Goal: Entertainment & Leisure: Consume media (video, audio)

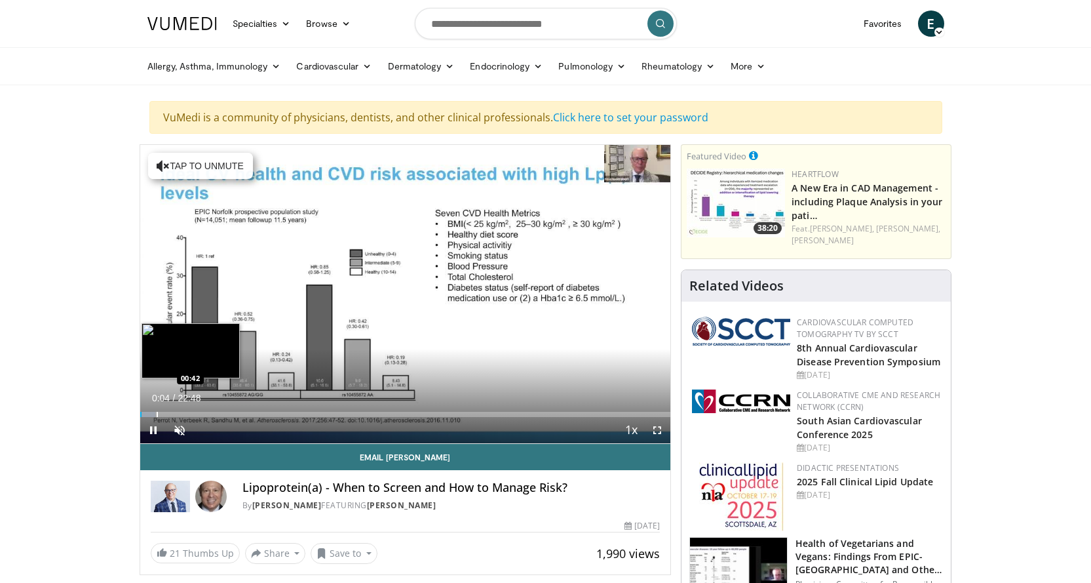
click at [157, 412] on div "Progress Bar" at bounding box center [157, 413] width 1 height 5
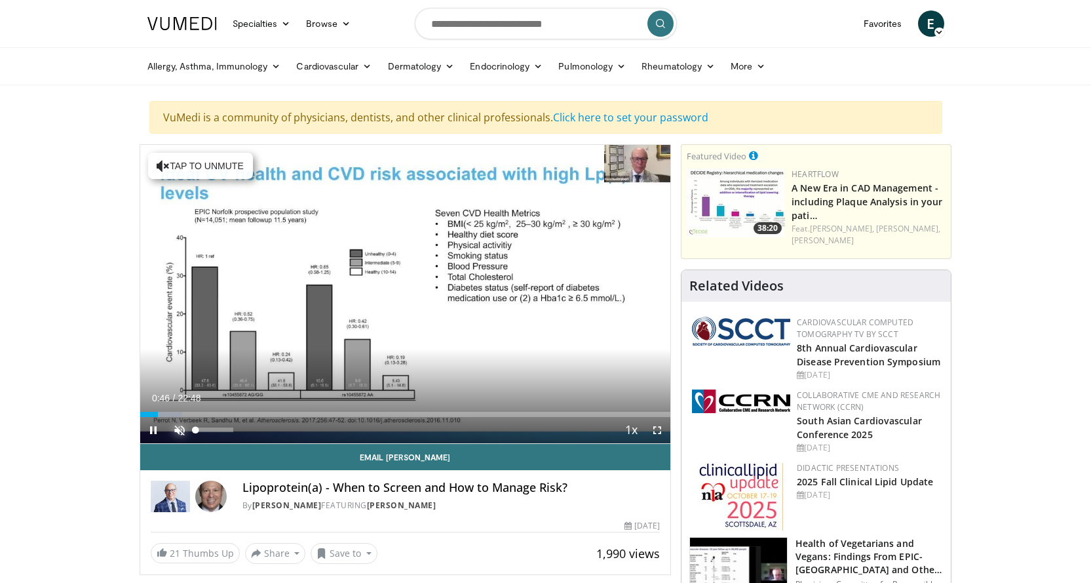
click at [181, 429] on span "Video Player" at bounding box center [179, 430] width 26 height 26
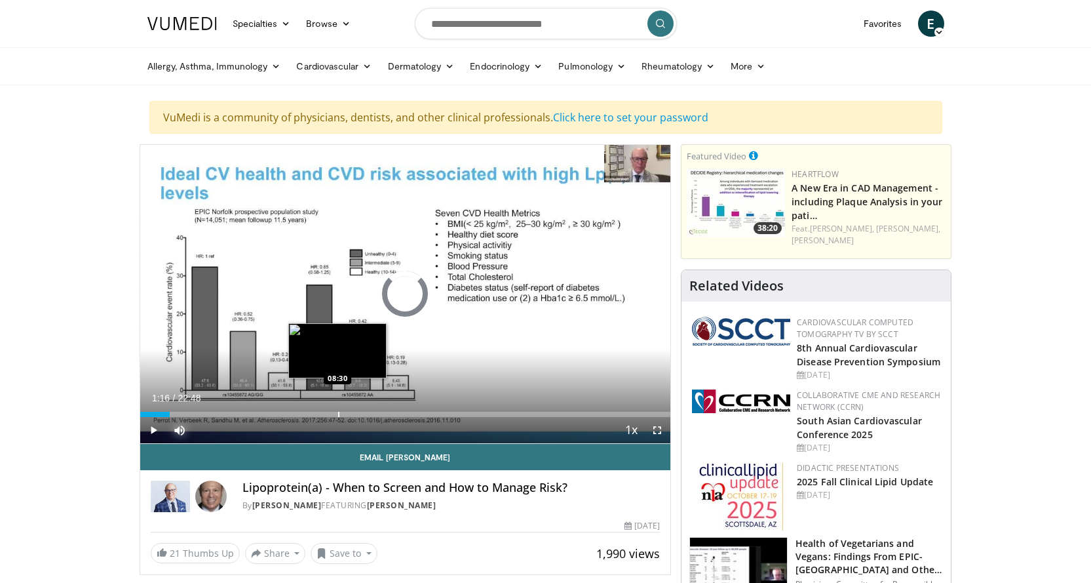
drag, startPoint x: 159, startPoint y: 413, endPoint x: 338, endPoint y: 413, distance: 178.9
click at [338, 413] on div "Loaded : 0.00% 08:25 08:30" at bounding box center [405, 413] width 531 height 5
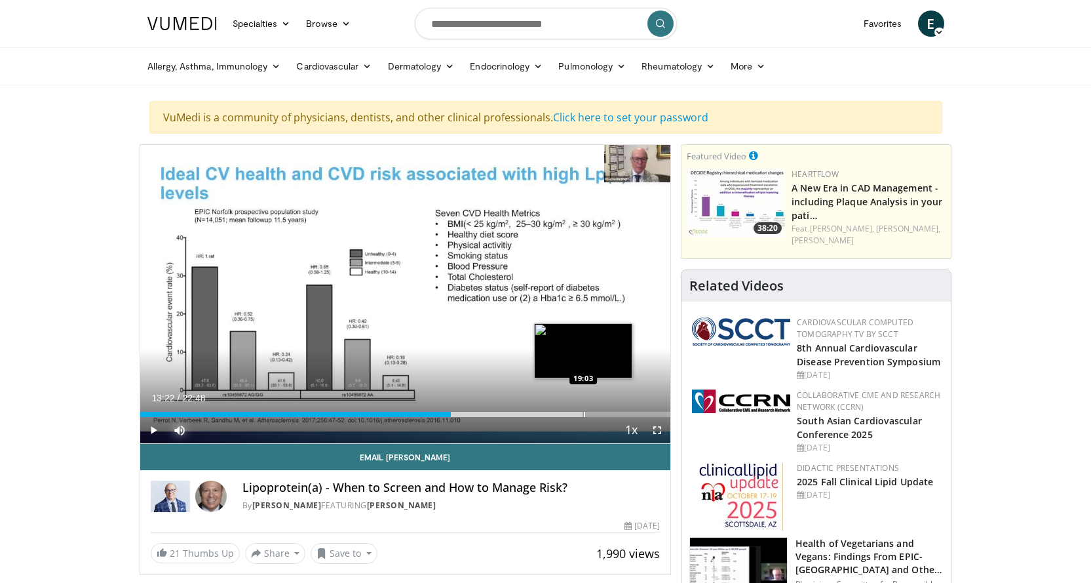
drag, startPoint x: 338, startPoint y: 413, endPoint x: 586, endPoint y: 411, distance: 247.7
click at [585, 411] on div "Progress Bar" at bounding box center [584, 413] width 1 height 5
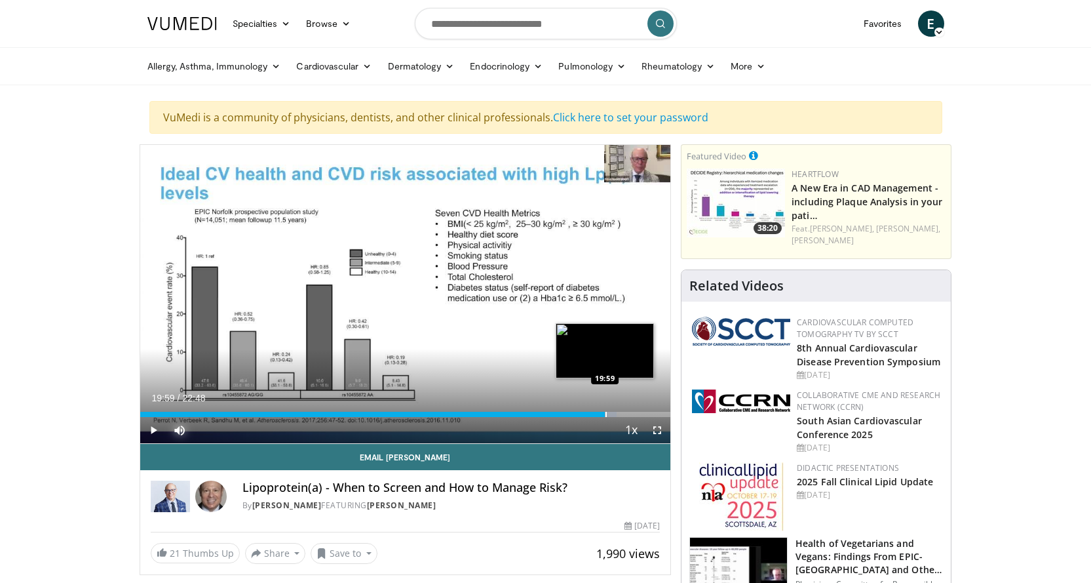
drag, startPoint x: 586, startPoint y: 411, endPoint x: 605, endPoint y: 414, distance: 19.2
click at [605, 414] on div "Progress Bar" at bounding box center [605, 413] width 1 height 5
drag, startPoint x: 605, startPoint y: 414, endPoint x: 631, endPoint y: 415, distance: 26.2
click at [632, 415] on div "Progress Bar" at bounding box center [632, 413] width 1 height 5
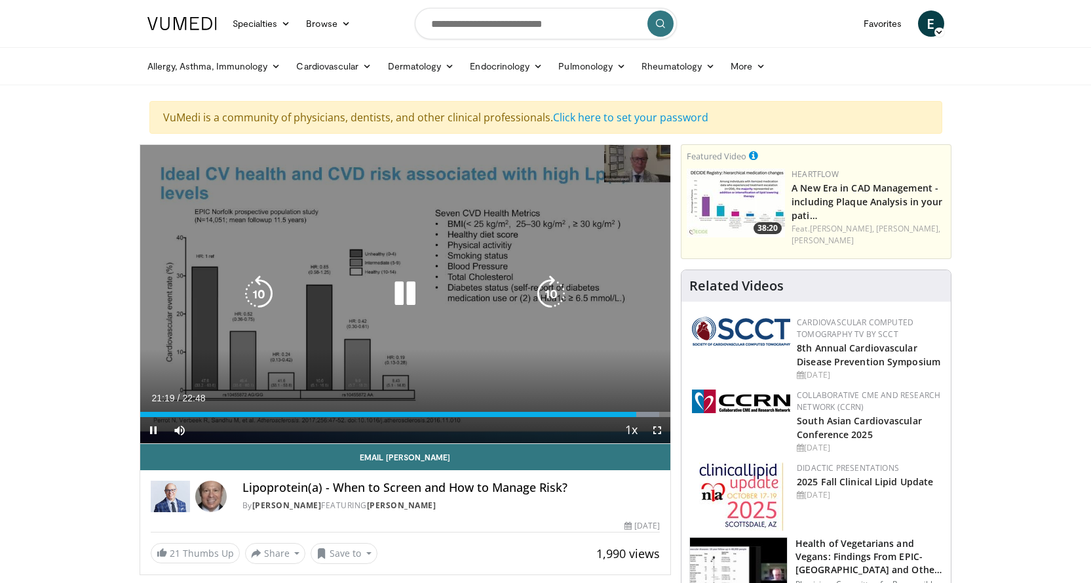
click at [617, 301] on div "10 seconds Tap to unmute" at bounding box center [405, 294] width 531 height 298
click at [406, 293] on icon "Video Player" at bounding box center [405, 293] width 37 height 37
